Goal: Task Accomplishment & Management: Use online tool/utility

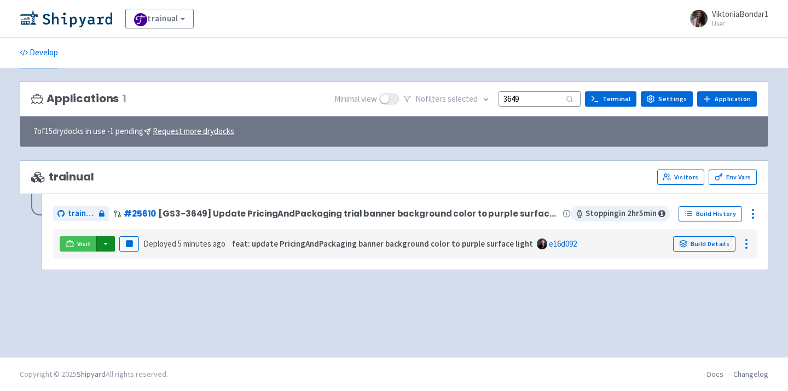
click at [102, 244] on button "button" at bounding box center [105, 243] width 19 height 15
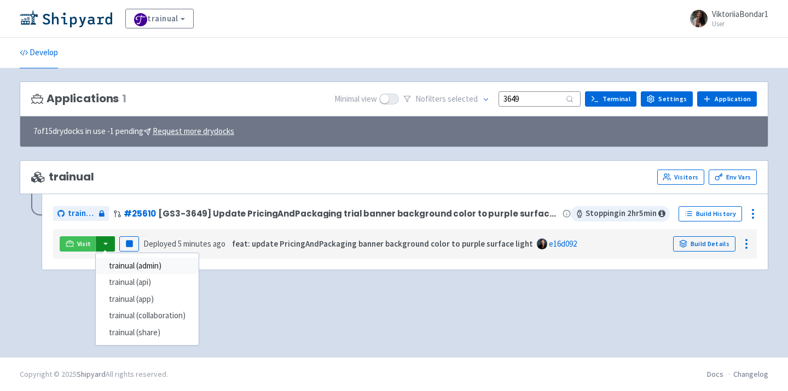
click at [115, 258] on link "trainual (admin)" at bounding box center [147, 266] width 103 height 17
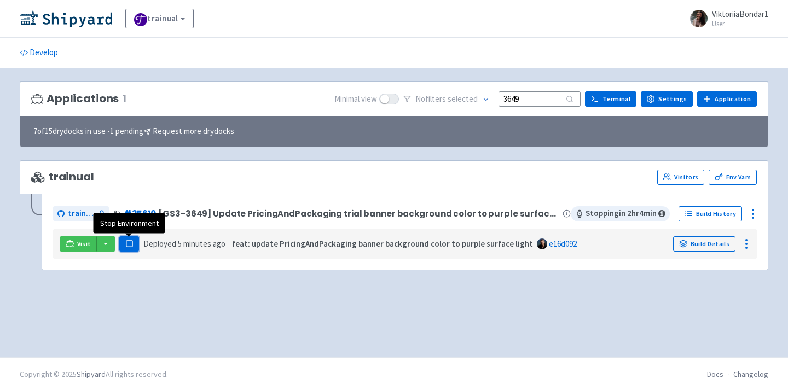
click at [126, 242] on rect "button" at bounding box center [129, 244] width 6 height 6
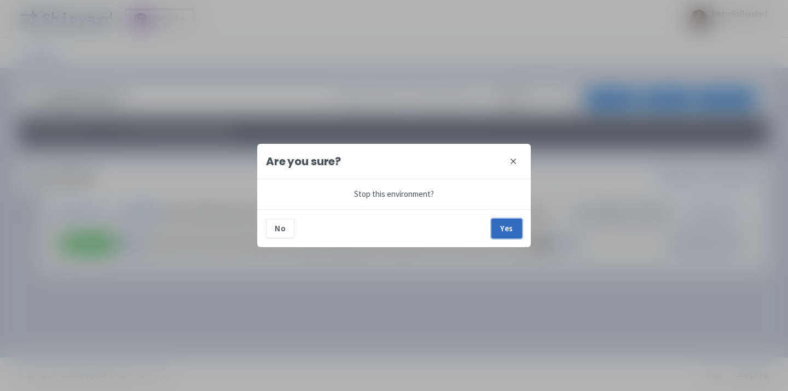
click at [510, 228] on button "Yes" at bounding box center [506, 229] width 31 height 20
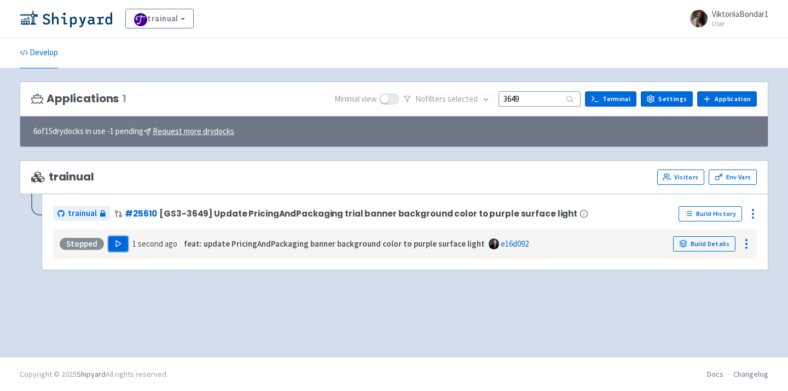
click at [116, 243] on polygon "button" at bounding box center [118, 244] width 5 height 6
click at [78, 14] on img at bounding box center [66, 19] width 92 height 18
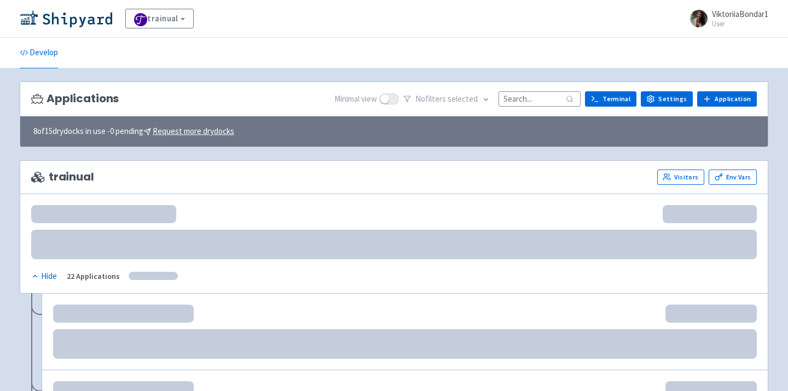
click at [529, 102] on input at bounding box center [539, 98] width 82 height 15
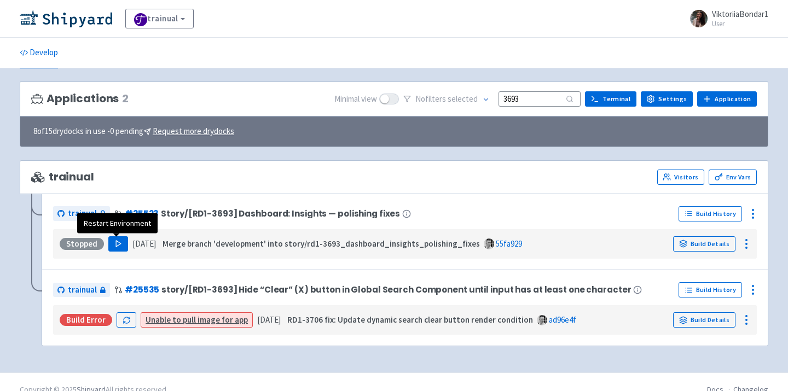
type input "3693"
click at [118, 242] on icon "button" at bounding box center [118, 244] width 8 height 8
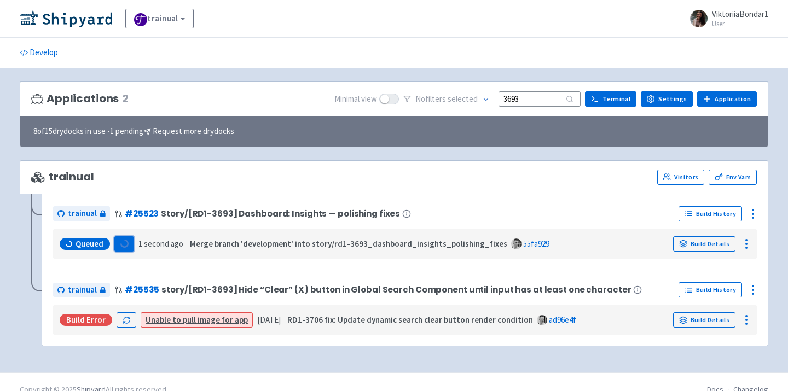
scroll to position [16, 0]
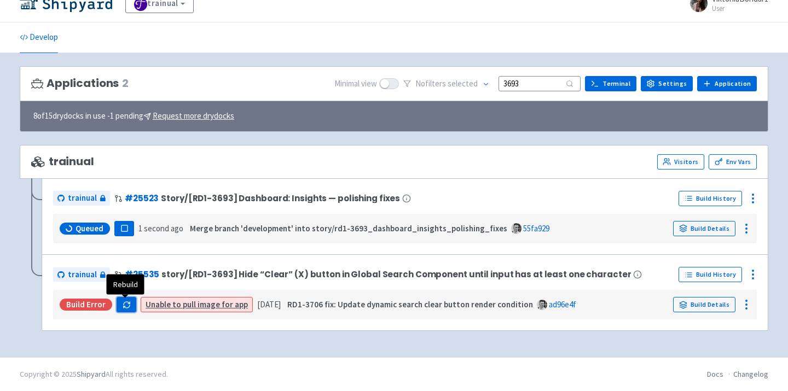
click at [123, 303] on icon "button" at bounding box center [127, 305] width 8 height 8
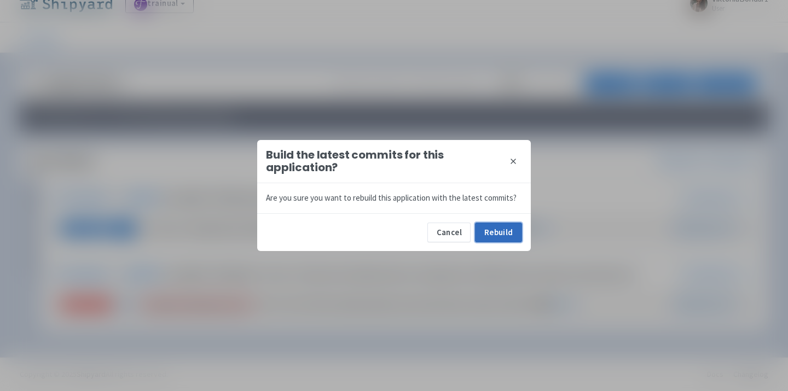
click at [505, 224] on button "Rebuild" at bounding box center [498, 233] width 47 height 20
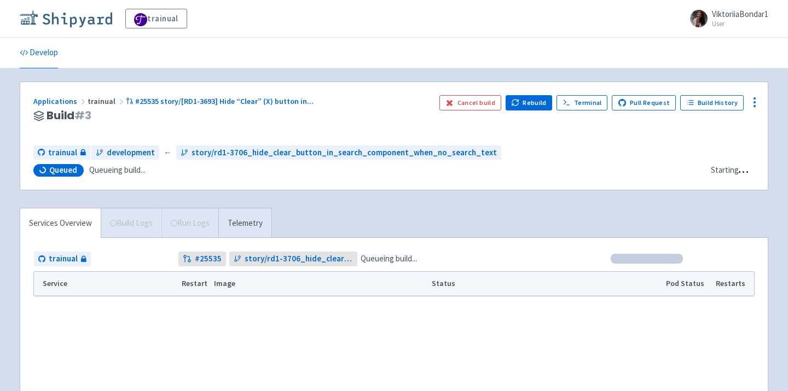
click at [82, 18] on img at bounding box center [66, 19] width 92 height 18
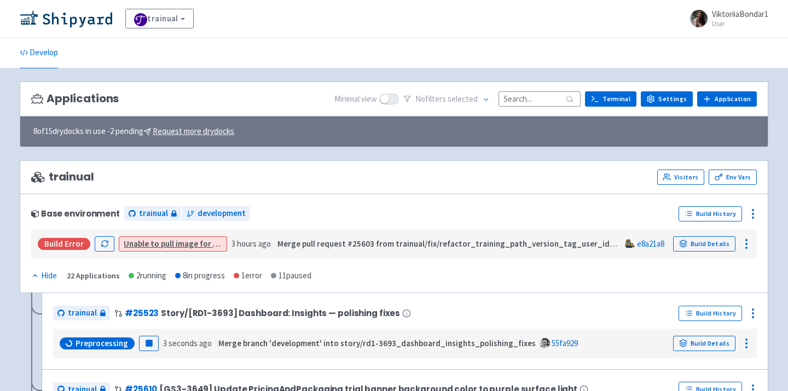
click at [525, 99] on input at bounding box center [539, 98] width 82 height 15
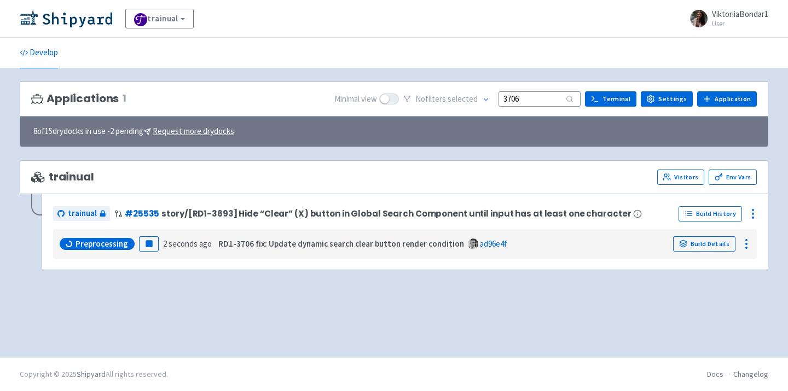
type input "3706"
click at [84, 21] on img at bounding box center [66, 19] width 92 height 18
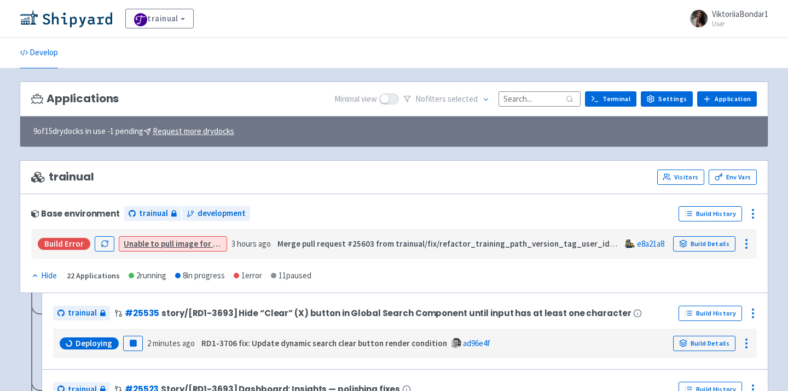
click at [522, 98] on input at bounding box center [539, 98] width 82 height 15
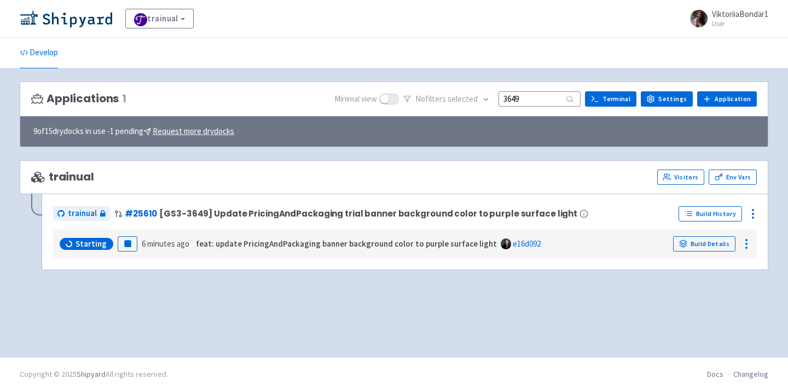
type input "3649"
click at [87, 27] on div "trainual View Organizations ViktoriiaBondar1 User Profile Sign out" at bounding box center [394, 19] width 748 height 20
click at [88, 15] on img at bounding box center [66, 19] width 92 height 18
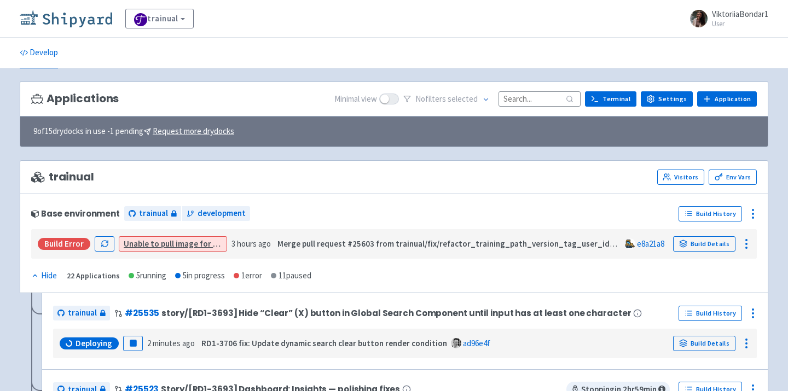
click at [85, 14] on img at bounding box center [66, 19] width 92 height 18
click at [536, 97] on input at bounding box center [539, 98] width 82 height 15
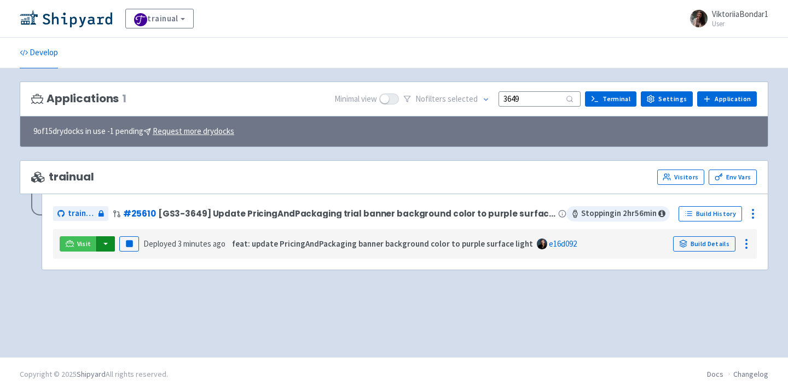
type input "3649"
click at [105, 246] on button "button" at bounding box center [105, 243] width 19 height 15
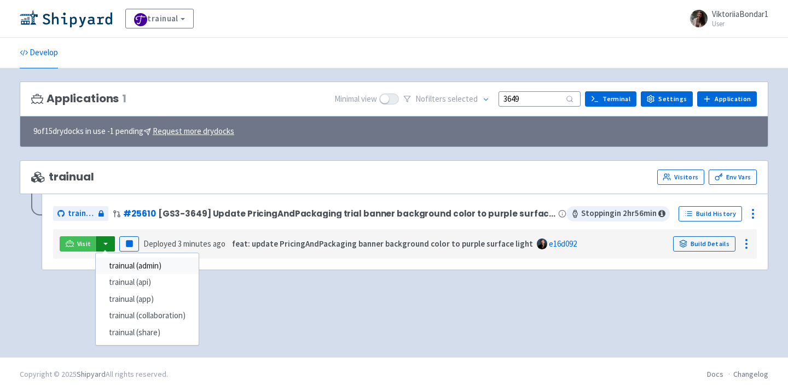
click at [172, 260] on link "trainual (admin)" at bounding box center [147, 266] width 103 height 17
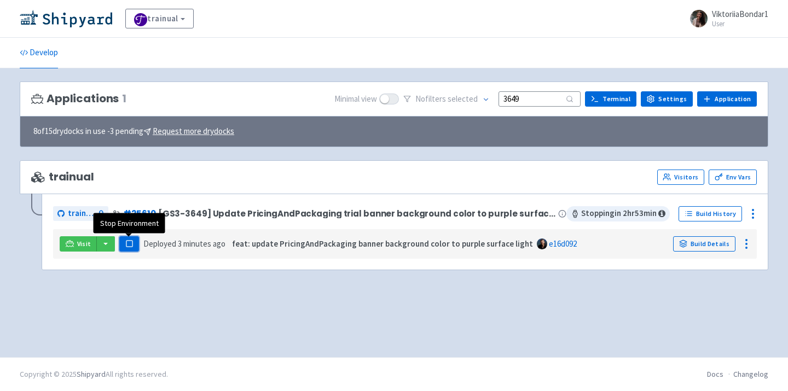
click at [129, 242] on rect "button" at bounding box center [129, 244] width 6 height 6
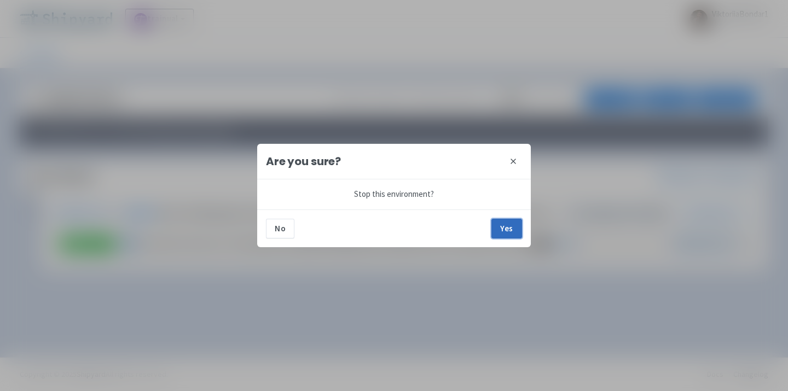
click at [513, 227] on button "Yes" at bounding box center [506, 229] width 31 height 20
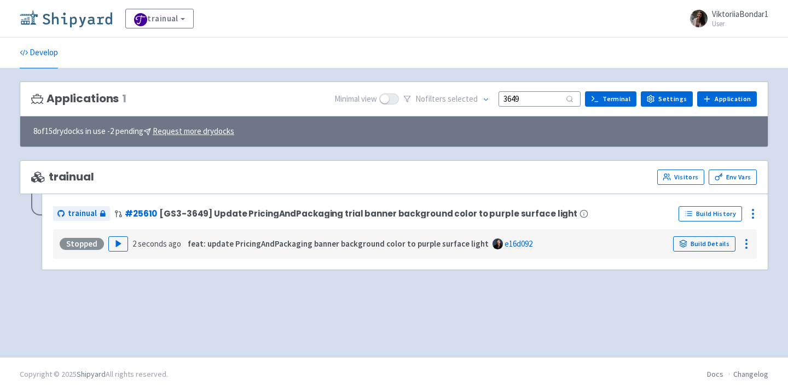
click at [82, 21] on img at bounding box center [66, 19] width 92 height 18
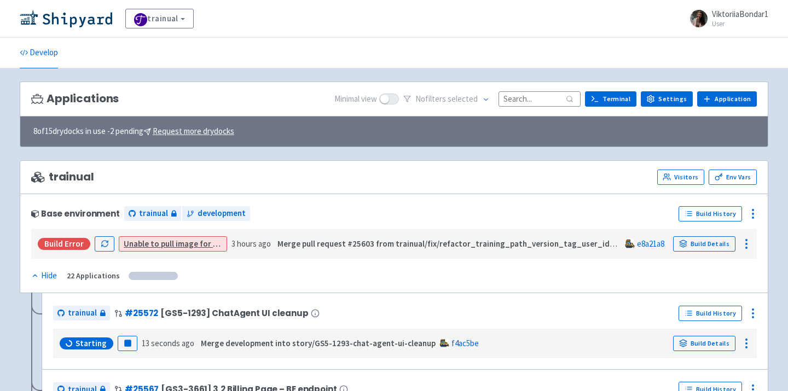
click at [528, 104] on input at bounding box center [539, 98] width 82 height 15
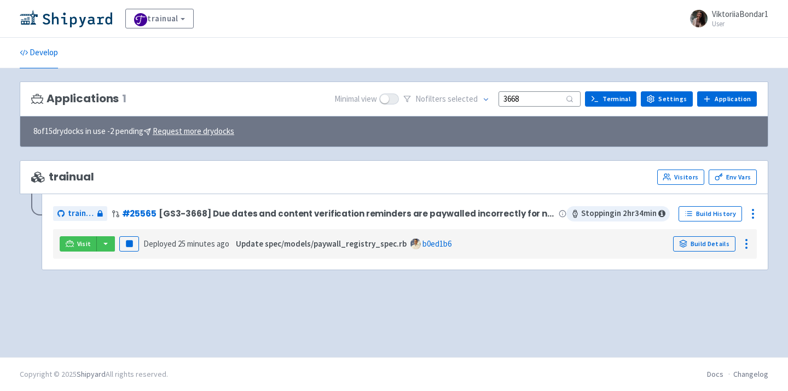
type input "3668"
click at [711, 245] on link "Build Details" at bounding box center [704, 243] width 62 height 15
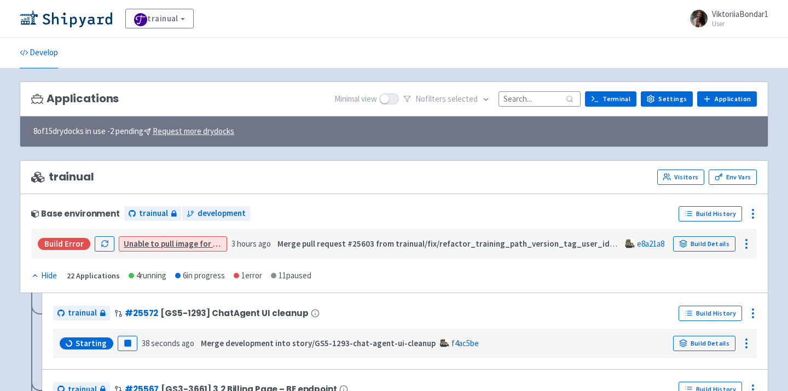
click at [534, 103] on input at bounding box center [539, 98] width 82 height 15
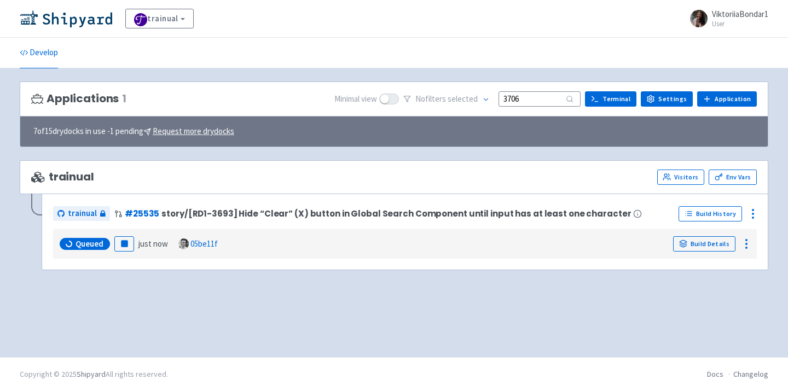
drag, startPoint x: 533, startPoint y: 99, endPoint x: 461, endPoint y: 99, distance: 72.2
click at [461, 99] on div "No filter s selected 3706" at bounding box center [491, 99] width 177 height 17
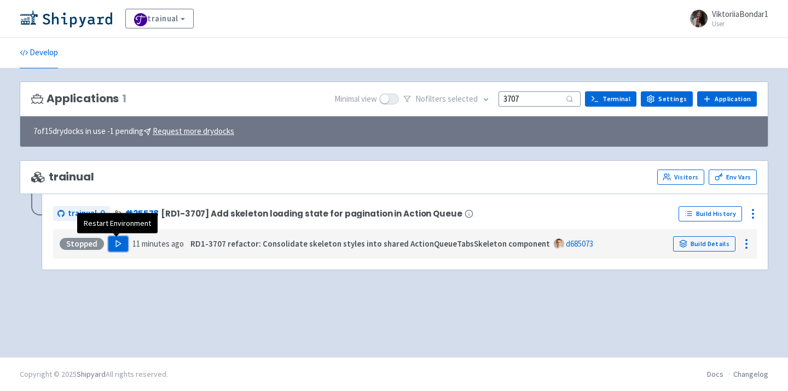
click at [118, 239] on button "Play" at bounding box center [118, 243] width 20 height 15
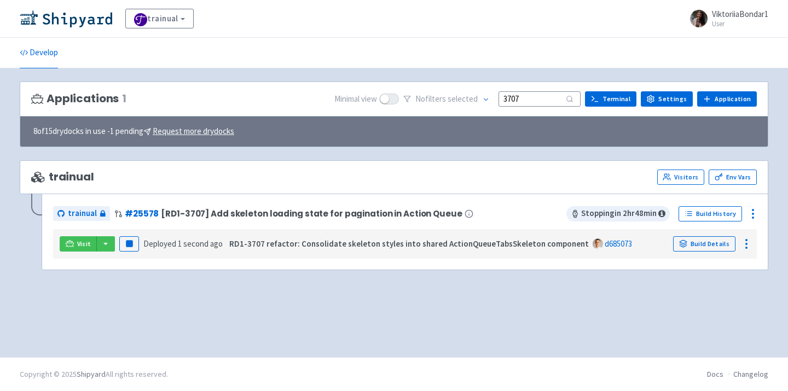
drag, startPoint x: 537, startPoint y: 101, endPoint x: 481, endPoint y: 101, distance: 55.8
click at [481, 101] on div "No filter s selected 3707" at bounding box center [491, 99] width 177 height 17
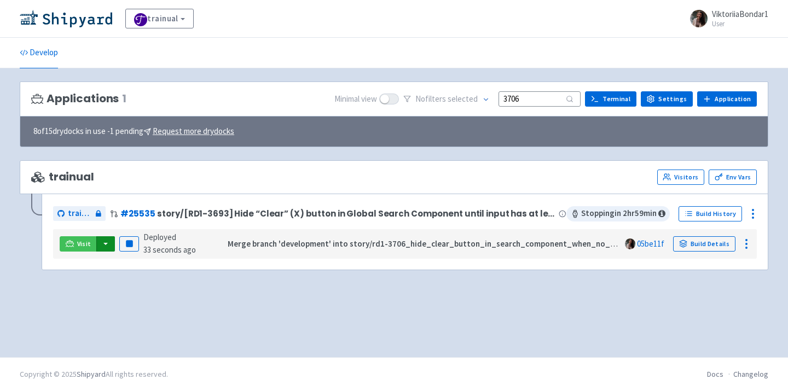
type input "3706"
click at [103, 245] on button "button" at bounding box center [105, 243] width 19 height 15
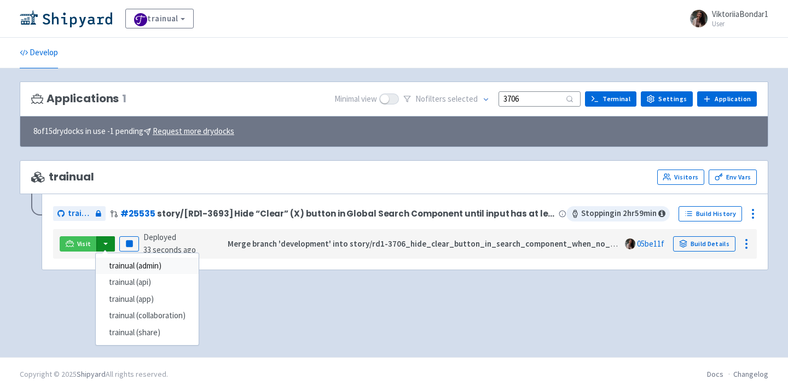
click at [169, 271] on link "trainual (admin)" at bounding box center [147, 266] width 103 height 17
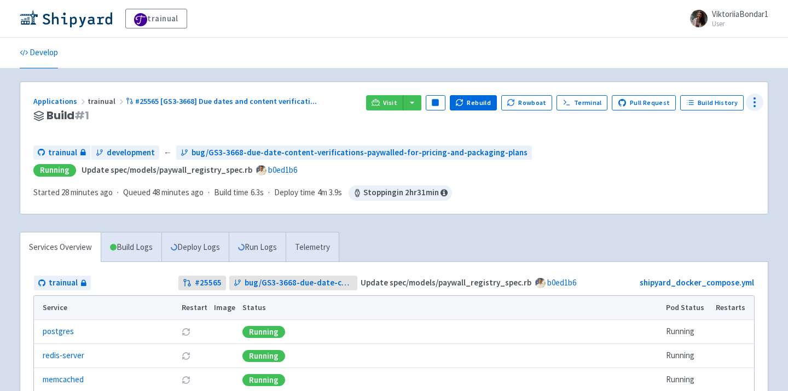
click at [751, 103] on icon at bounding box center [754, 102] width 13 height 13
click at [720, 189] on span "Env Vars" at bounding box center [713, 185] width 73 height 15
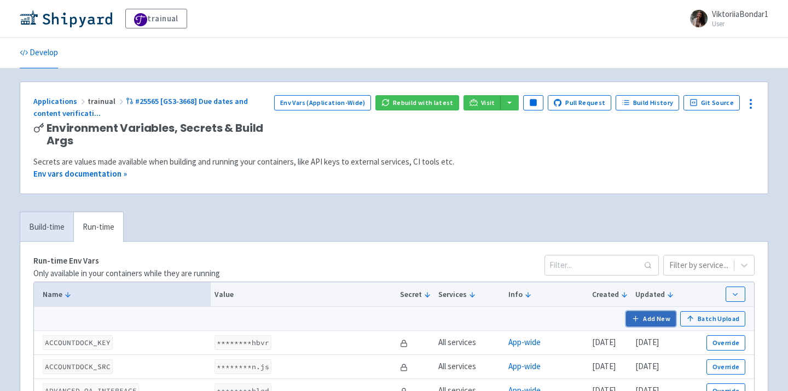
click at [656, 322] on button "Add New" at bounding box center [651, 318] width 50 height 15
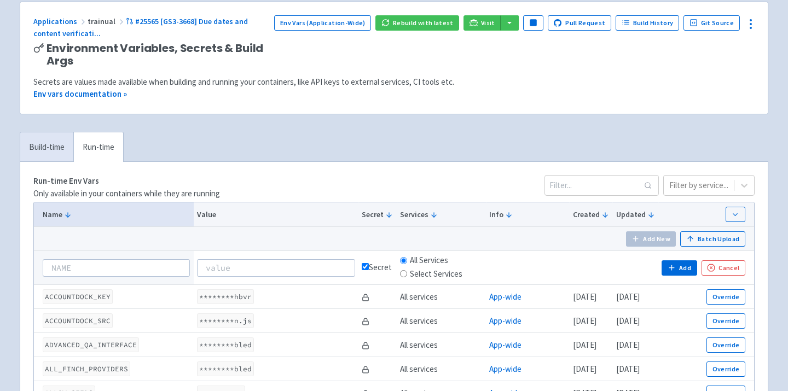
scroll to position [106, 0]
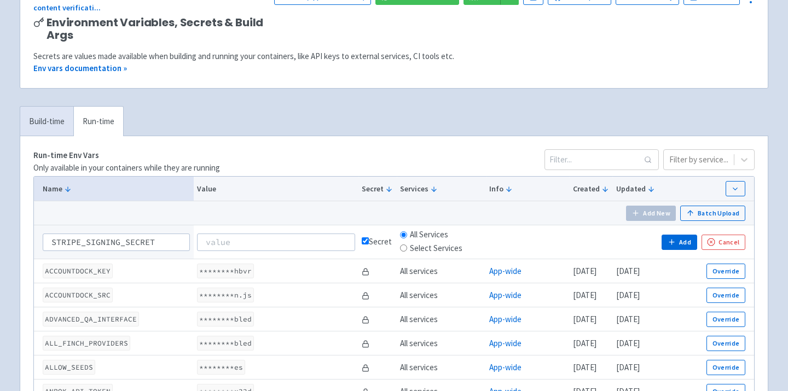
type input "STRIPE_SIGNING_SECRET"
click at [250, 240] on input at bounding box center [276, 243] width 158 height 18
paste input "whsec_r0eR3te1BAreQ5WWdpxvK9oJJawON7T6"
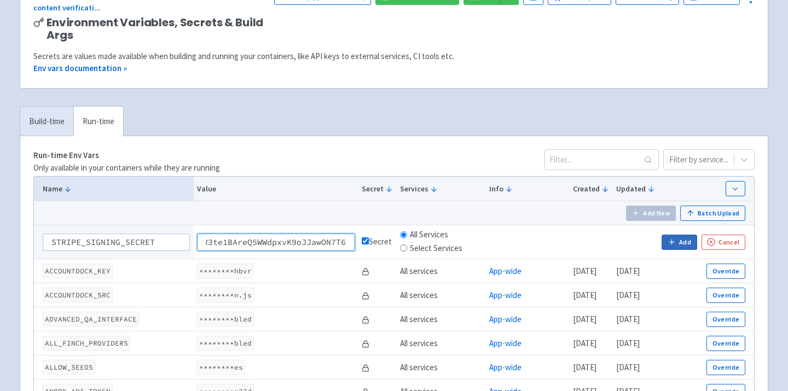
type input "whsec_r0eR3te1BAreQ5WWdpxvK9oJJawON7T6"
click at [688, 239] on button "Add" at bounding box center [678, 242] width 35 height 15
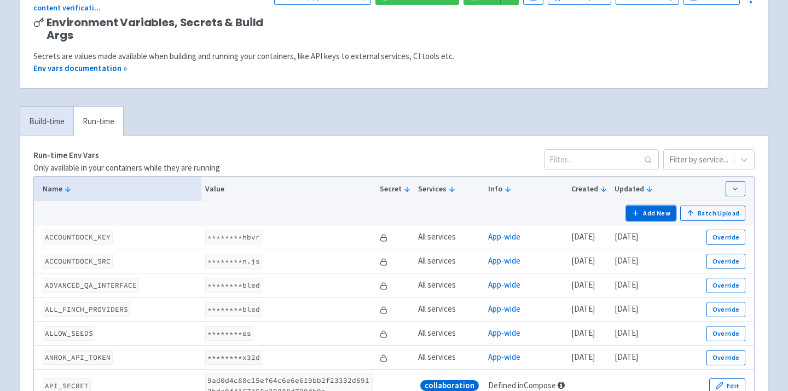
scroll to position [0, 0]
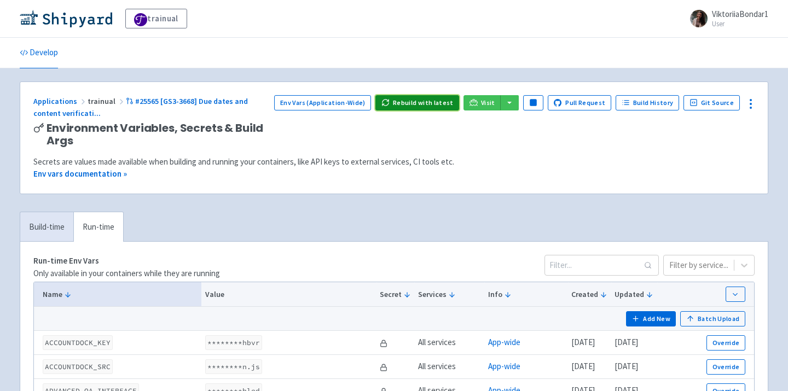
click at [426, 104] on button "Rebuild with latest" at bounding box center [417, 102] width 84 height 15
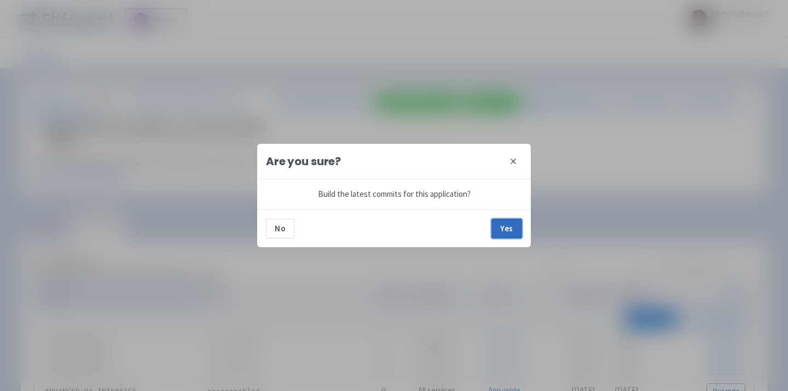
click at [504, 225] on button "Yes" at bounding box center [506, 229] width 31 height 20
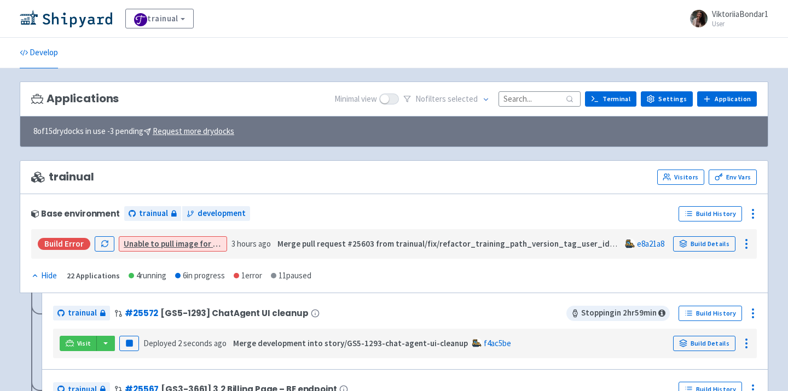
click at [536, 97] on input at bounding box center [539, 98] width 82 height 15
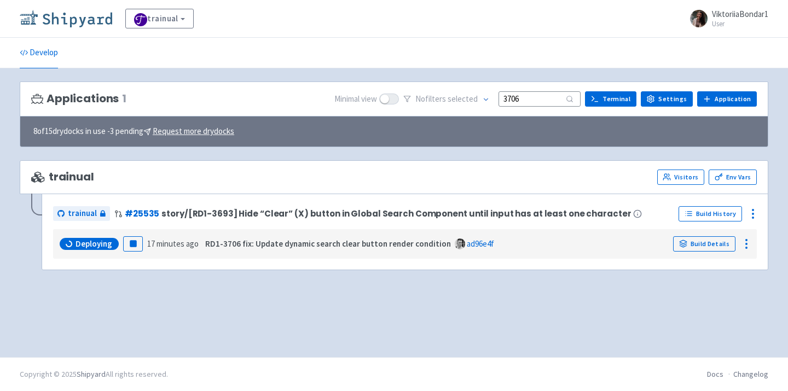
type input "3706"
click at [72, 10] on img at bounding box center [66, 19] width 92 height 18
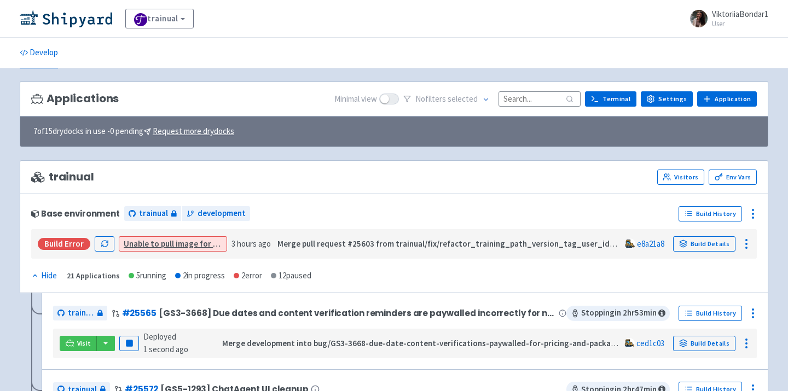
click at [521, 104] on input at bounding box center [539, 98] width 82 height 15
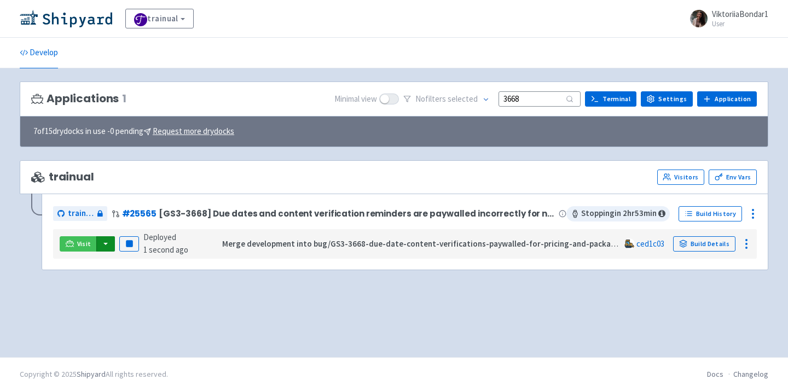
type input "3668"
click at [104, 244] on button "button" at bounding box center [105, 243] width 19 height 15
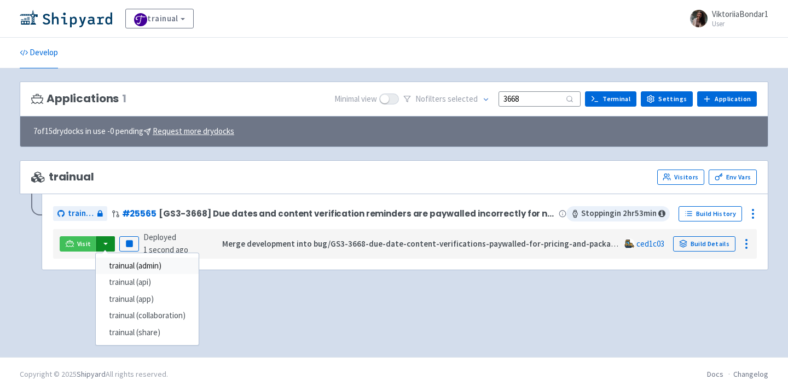
click at [127, 264] on link "trainual (admin)" at bounding box center [147, 266] width 103 height 17
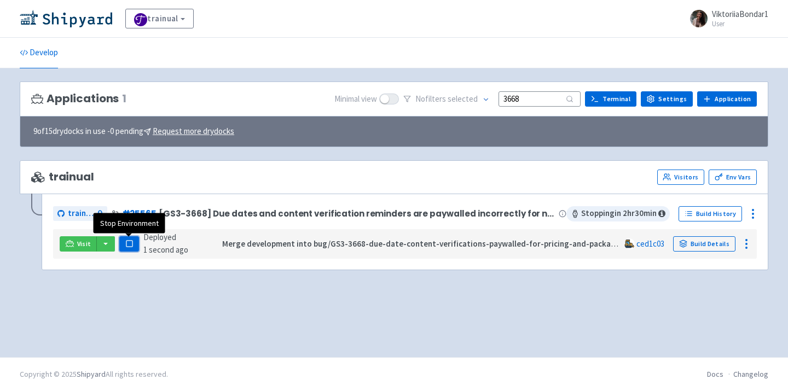
click at [120, 247] on button "Pause" at bounding box center [129, 243] width 20 height 15
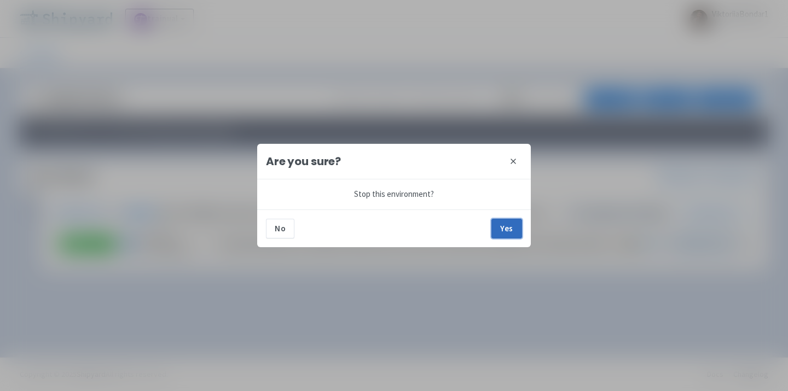
click at [509, 229] on button "Yes" at bounding box center [506, 229] width 31 height 20
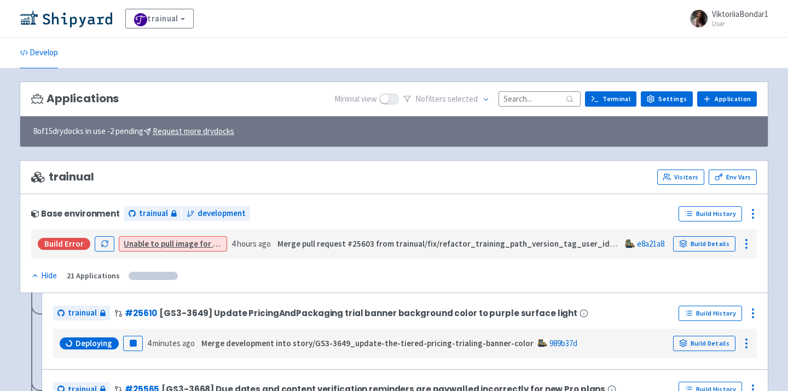
click at [541, 97] on input at bounding box center [539, 98] width 82 height 15
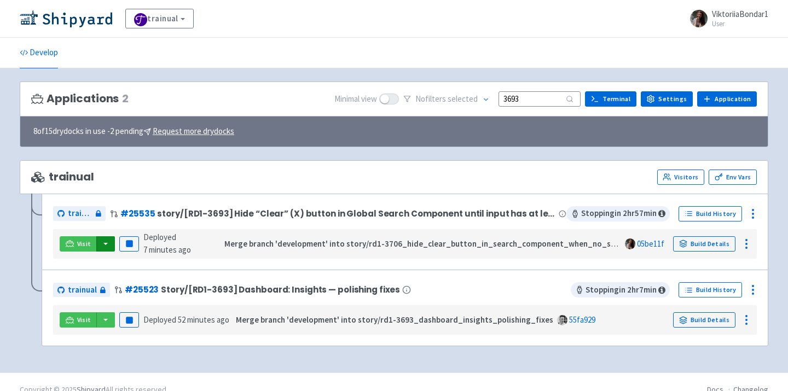
type input "3693"
click at [101, 246] on button "button" at bounding box center [105, 243] width 19 height 15
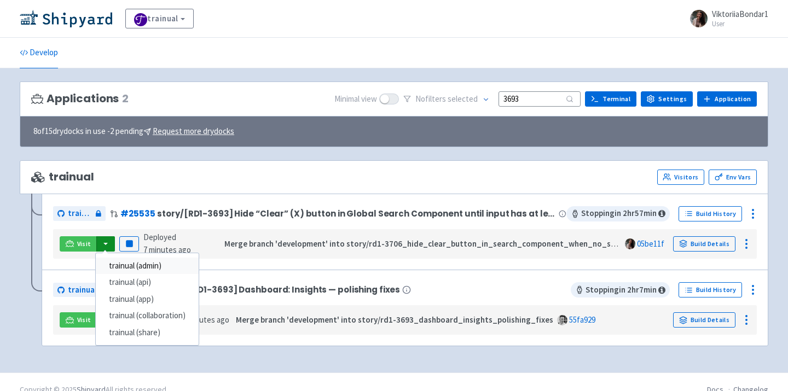
click at [119, 266] on link "trainual (admin)" at bounding box center [147, 266] width 103 height 17
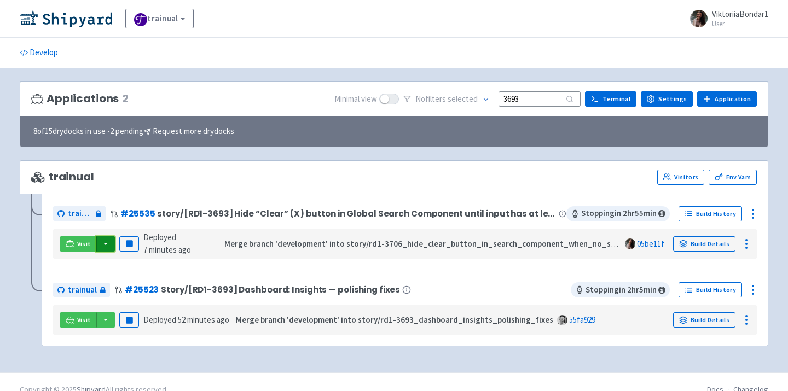
click at [107, 244] on button "button" at bounding box center [105, 243] width 19 height 15
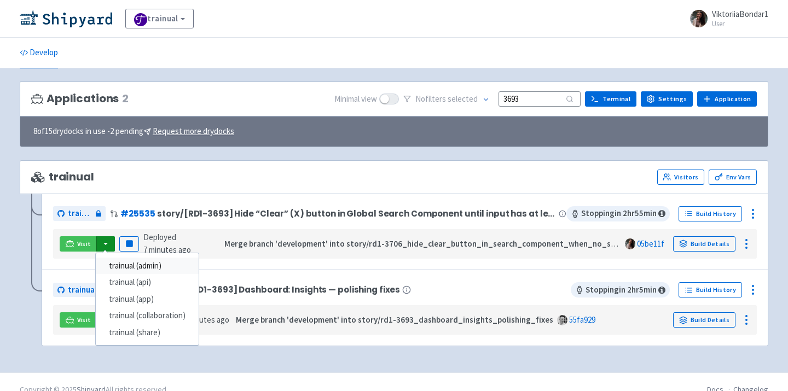
click at [125, 267] on link "trainual (admin)" at bounding box center [147, 266] width 103 height 17
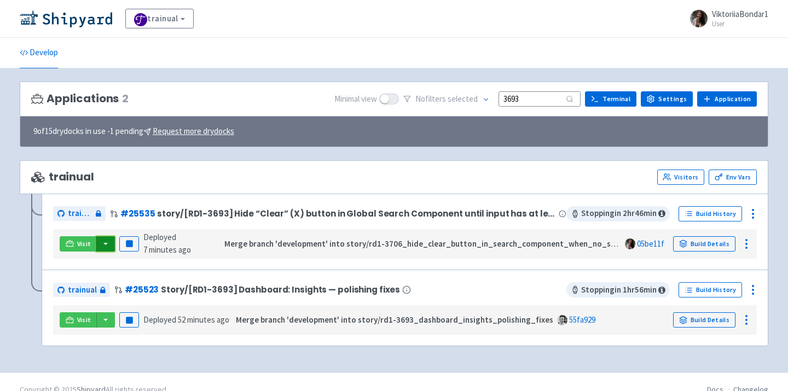
click at [106, 243] on button "button" at bounding box center [105, 243] width 19 height 15
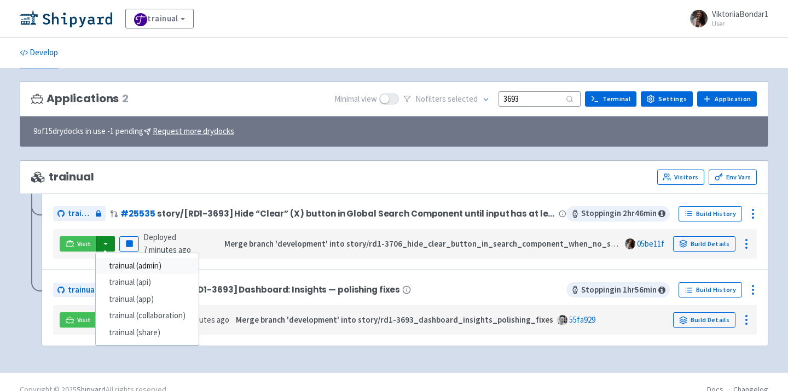
click at [138, 269] on link "trainual (admin)" at bounding box center [147, 266] width 103 height 17
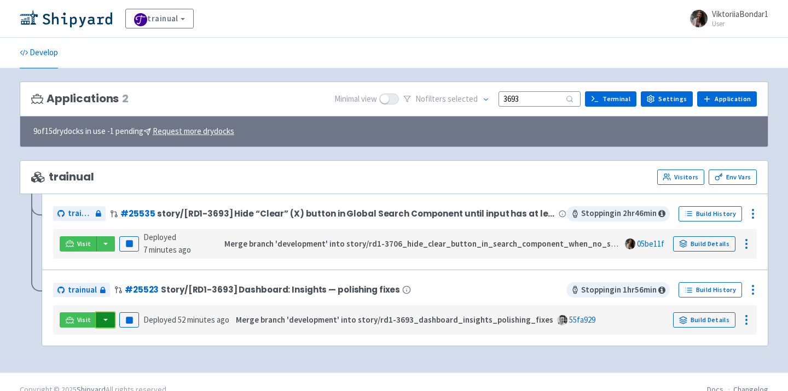
click at [107, 320] on button "button" at bounding box center [105, 319] width 19 height 15
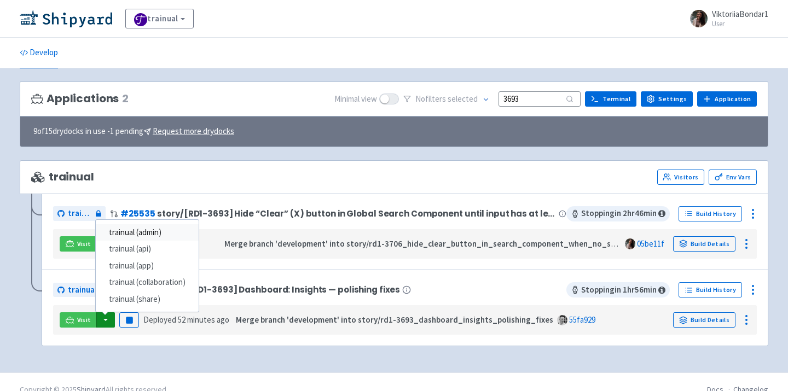
click at [141, 230] on link "trainual (admin)" at bounding box center [147, 232] width 103 height 17
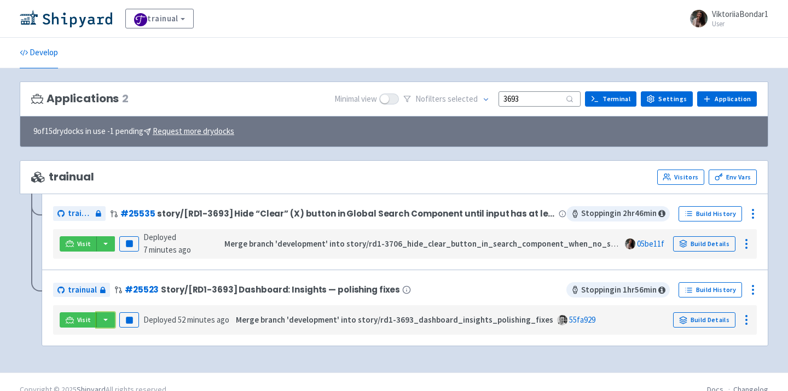
scroll to position [16, 0]
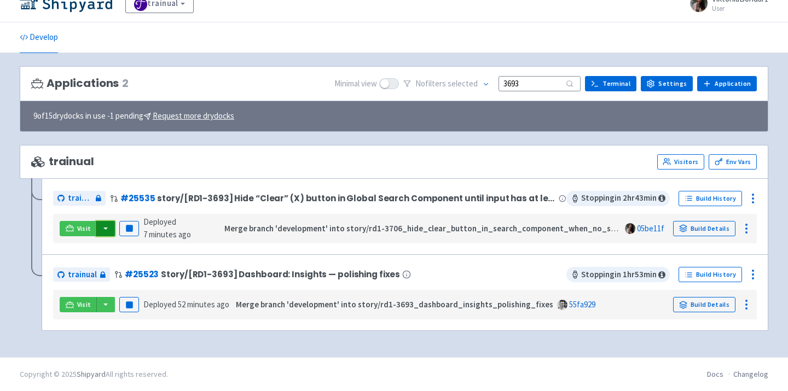
click at [104, 228] on button "button" at bounding box center [105, 228] width 19 height 15
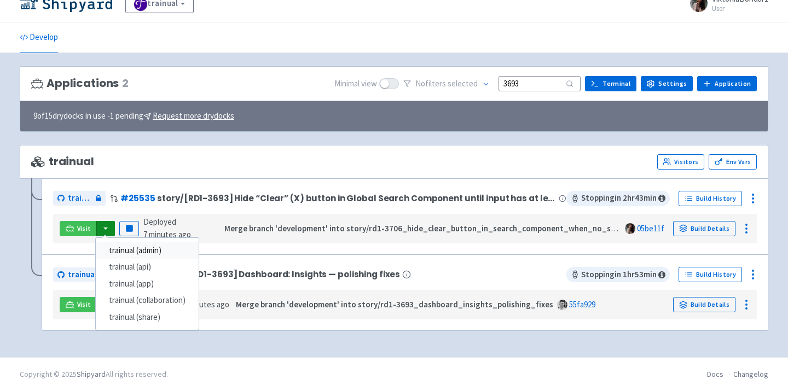
click at [166, 251] on link "trainual (admin)" at bounding box center [147, 250] width 103 height 17
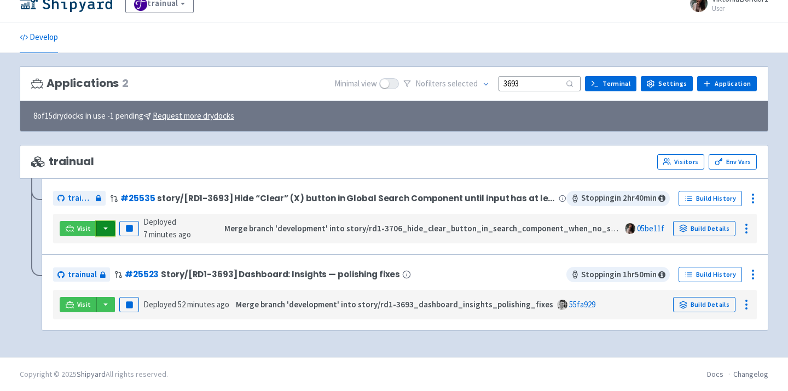
click at [105, 230] on button "button" at bounding box center [105, 228] width 19 height 15
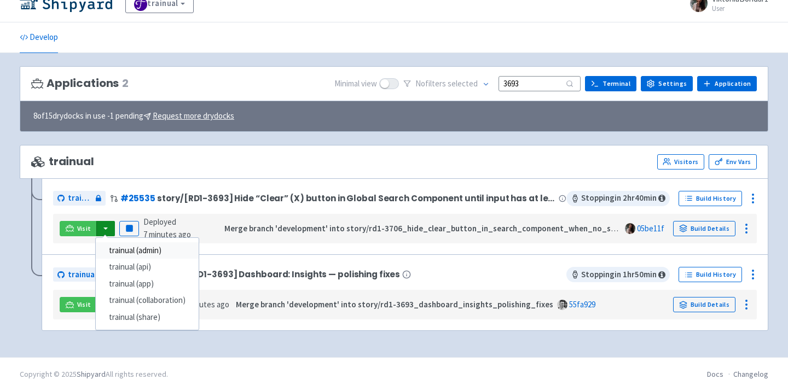
click at [141, 247] on link "trainual (admin)" at bounding box center [147, 250] width 103 height 17
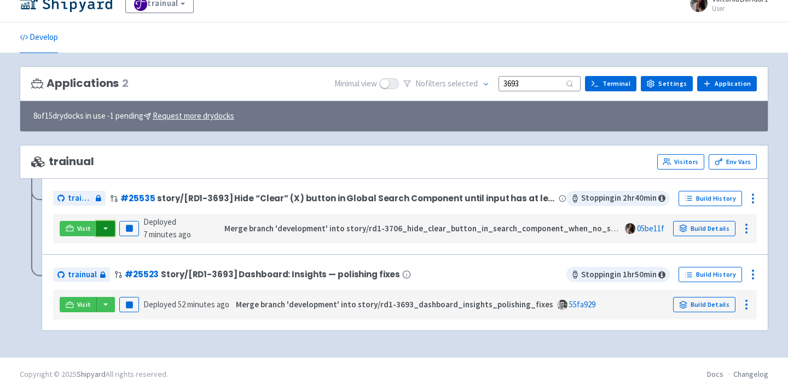
click at [103, 229] on button "button" at bounding box center [105, 228] width 19 height 15
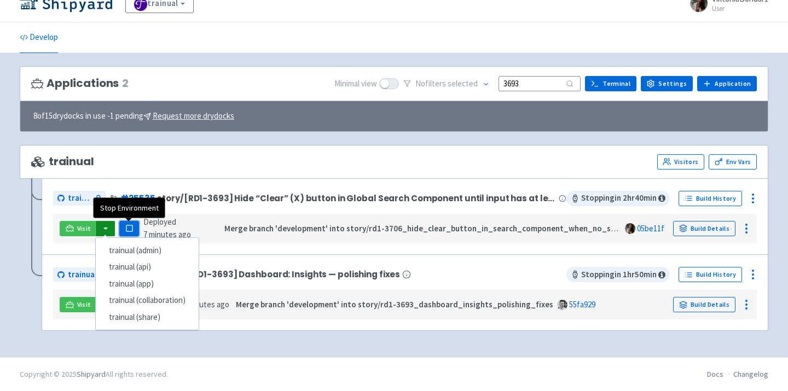
click at [130, 227] on rect "button" at bounding box center [129, 228] width 6 height 6
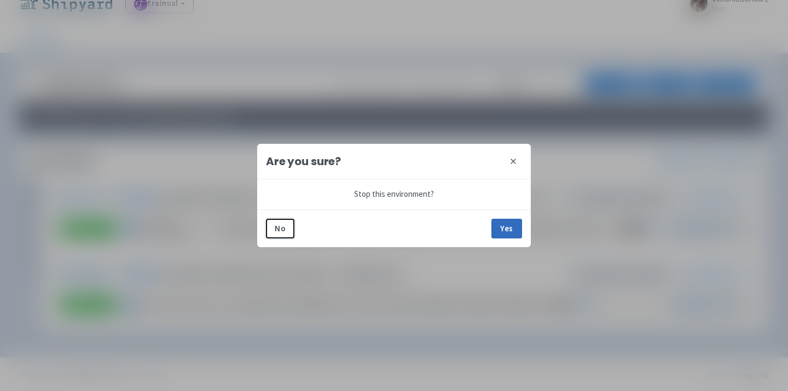
click at [515, 228] on button "Yes" at bounding box center [506, 229] width 31 height 20
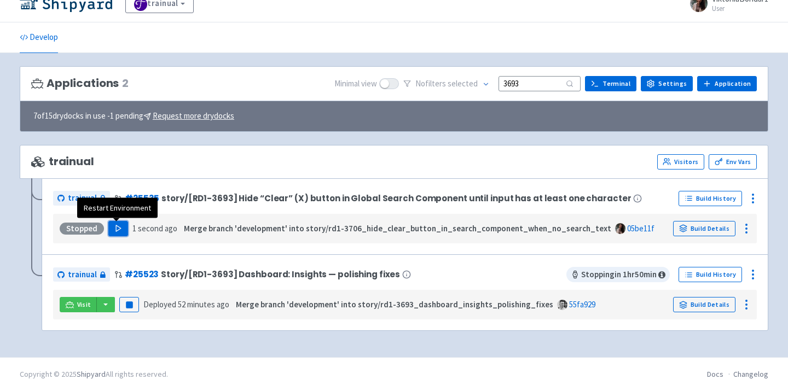
click at [114, 229] on icon "button" at bounding box center [118, 228] width 8 height 8
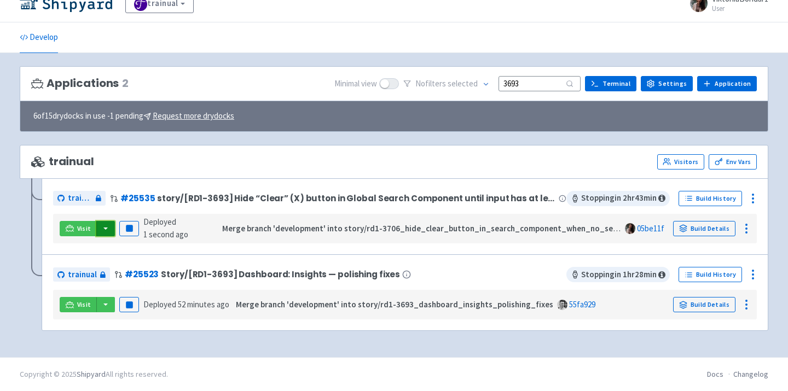
click at [105, 228] on button "button" at bounding box center [105, 228] width 19 height 15
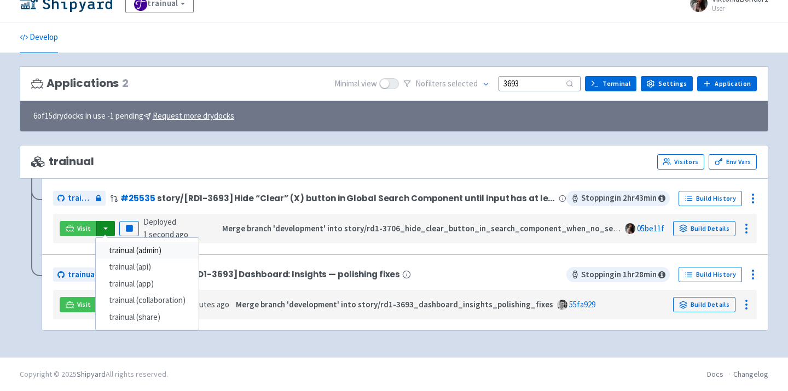
click at [135, 249] on link "trainual (admin)" at bounding box center [147, 250] width 103 height 17
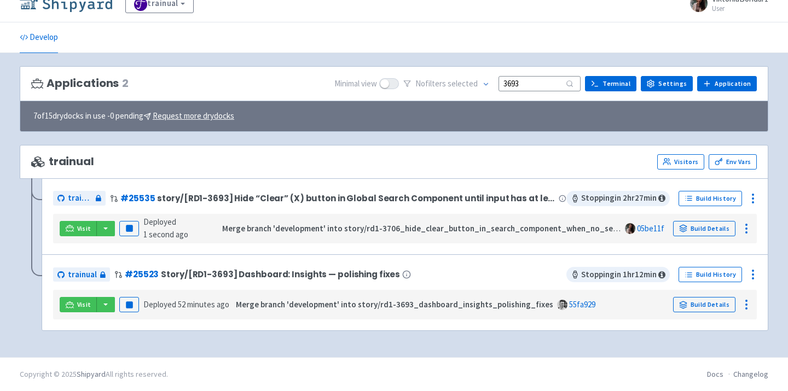
click at [82, 4] on img at bounding box center [66, 4] width 92 height 18
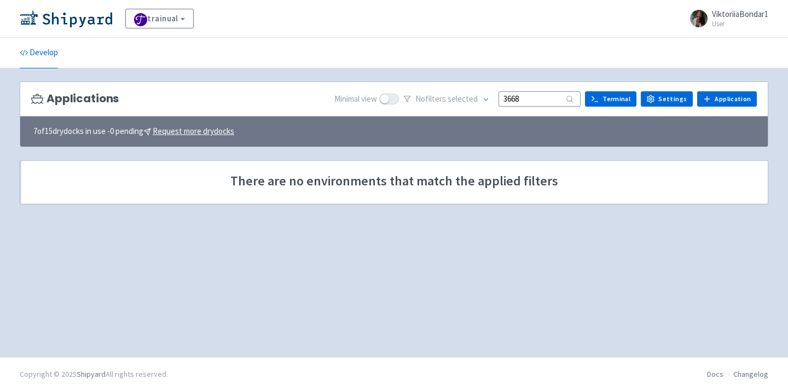
drag, startPoint x: 534, startPoint y: 98, endPoint x: 449, endPoint y: 98, distance: 85.4
click at [449, 98] on div "No filter s selected 3668" at bounding box center [491, 99] width 177 height 17
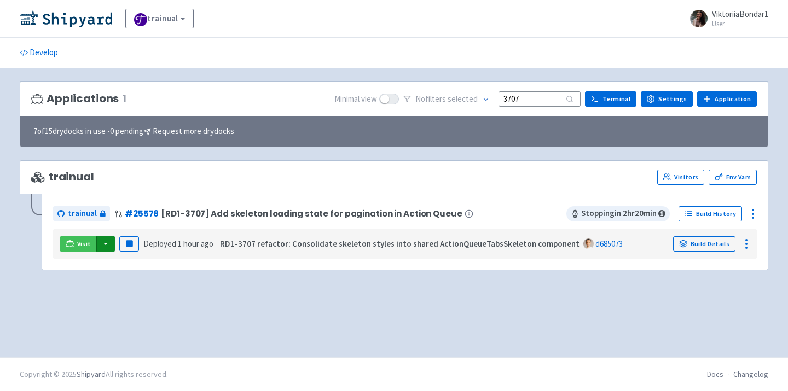
type input "3707"
click at [109, 242] on button "button" at bounding box center [105, 243] width 19 height 15
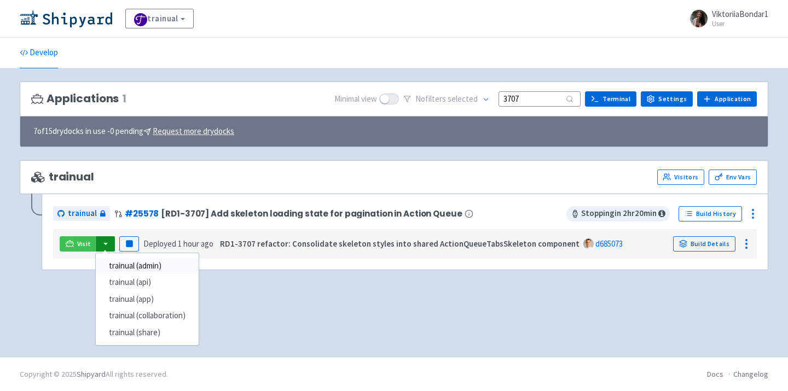
click at [138, 264] on link "trainual (admin)" at bounding box center [147, 266] width 103 height 17
